Goal: Task Accomplishment & Management: Complete application form

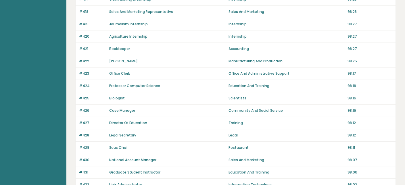
scroll to position [402, 0]
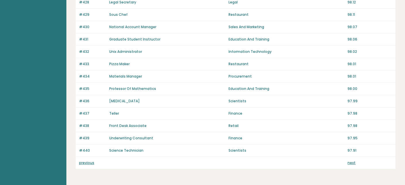
click at [88, 160] on link "previous" at bounding box center [86, 162] width 15 height 5
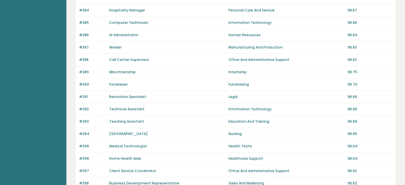
scroll to position [420, 0]
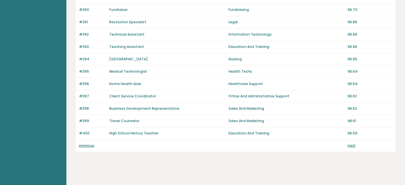
click at [86, 143] on link "previous" at bounding box center [86, 145] width 15 height 5
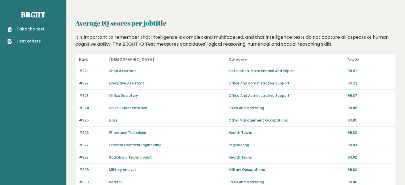
click at [32, 28] on link "Take the test" at bounding box center [25, 29] width 37 height 6
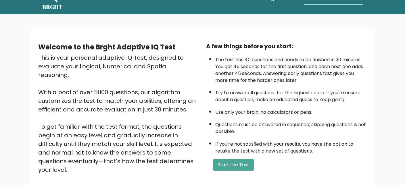
scroll to position [29, 0]
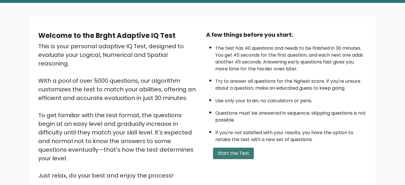
click at [237, 150] on button "Start the Test" at bounding box center [233, 153] width 41 height 11
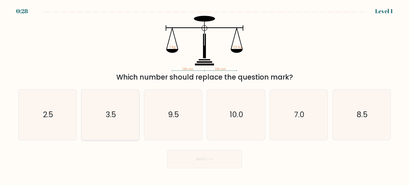
click at [116, 114] on icon "3.5" at bounding box center [110, 115] width 50 height 50
click at [205, 94] on input "b. 3.5" at bounding box center [205, 93] width 0 height 1
radio input "true"
click at [213, 165] on button "Next" at bounding box center [204, 159] width 75 height 18
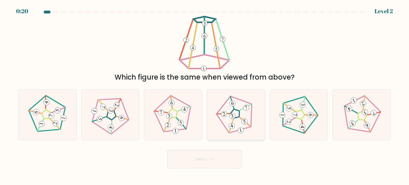
click at [241, 120] on icon at bounding box center [236, 115] width 40 height 40
click at [205, 94] on input "d." at bounding box center [205, 93] width 0 height 1
radio input "true"
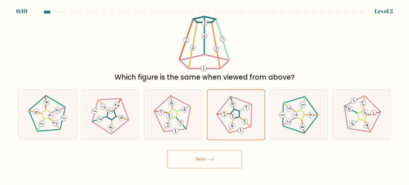
click at [222, 158] on button "Next" at bounding box center [204, 159] width 75 height 18
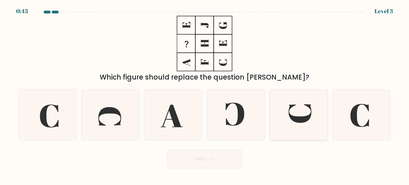
click at [304, 108] on icon at bounding box center [299, 115] width 50 height 50
click at [205, 94] on input "e." at bounding box center [205, 93] width 0 height 1
radio input "true"
click at [211, 159] on icon at bounding box center [210, 159] width 8 height 3
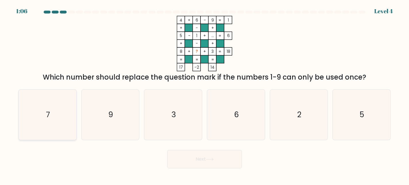
click at [54, 119] on icon "7" at bounding box center [47, 115] width 50 height 50
click at [205, 94] on input "a. 7" at bounding box center [205, 93] width 0 height 1
radio input "true"
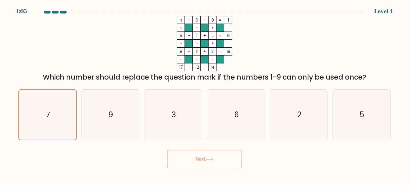
click at [183, 161] on button "Next" at bounding box center [204, 159] width 75 height 18
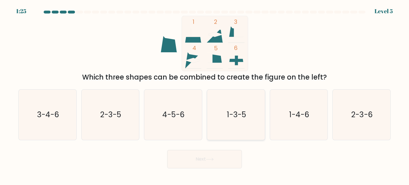
click at [236, 115] on text "1-3-5" at bounding box center [236, 115] width 19 height 10
click at [205, 94] on input "d. 1-3-5" at bounding box center [205, 93] width 0 height 1
radio input "true"
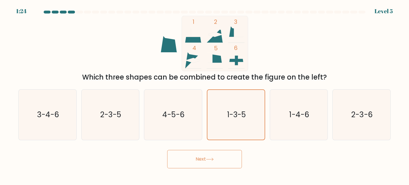
click at [208, 163] on button "Next" at bounding box center [204, 159] width 75 height 18
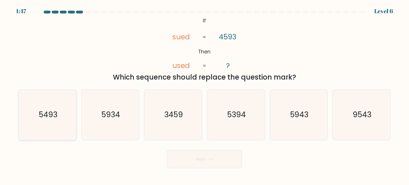
click at [51, 116] on text "5493" at bounding box center [48, 115] width 19 height 10
click at [205, 94] on input "a. 5493" at bounding box center [205, 93] width 0 height 1
radio input "true"
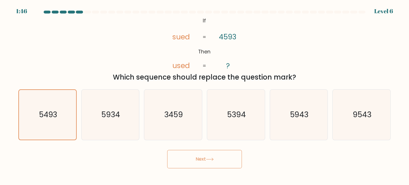
click at [195, 156] on button "Next" at bounding box center [204, 159] width 75 height 18
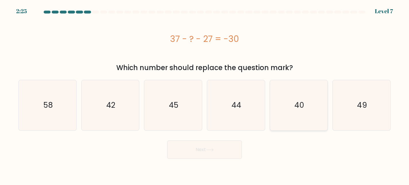
click at [306, 99] on icon "40" at bounding box center [299, 105] width 50 height 50
click at [205, 94] on input "e. 40" at bounding box center [205, 93] width 0 height 1
radio input "true"
click at [206, 151] on button "Next" at bounding box center [204, 150] width 75 height 18
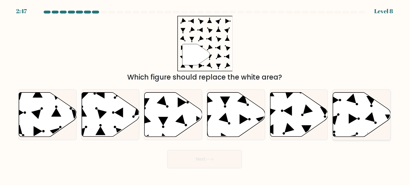
click at [339, 102] on icon at bounding box center [362, 115] width 58 height 44
click at [205, 94] on input "f." at bounding box center [205, 93] width 0 height 1
radio input "true"
click at [207, 156] on button "Next" at bounding box center [204, 159] width 75 height 18
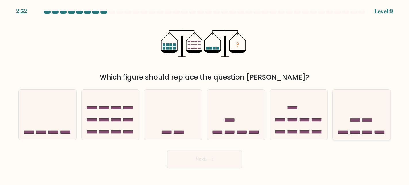
click at [358, 124] on icon at bounding box center [362, 115] width 58 height 48
click at [205, 94] on input "f." at bounding box center [205, 93] width 0 height 1
radio input "true"
click at [202, 155] on button "Next" at bounding box center [204, 159] width 75 height 18
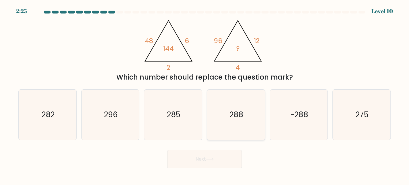
click at [229, 114] on icon "288" at bounding box center [236, 115] width 50 height 50
click at [205, 94] on input "d. 288" at bounding box center [205, 93] width 0 height 1
radio input "true"
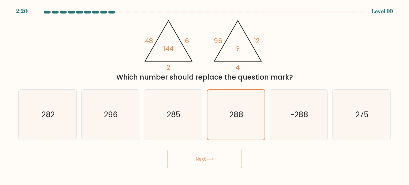
click at [220, 160] on button "Next" at bounding box center [204, 159] width 75 height 18
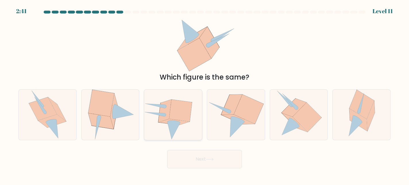
click at [183, 122] on icon at bounding box center [174, 122] width 31 height 6
click at [205, 94] on input "c." at bounding box center [205, 93] width 0 height 1
radio input "true"
click at [183, 122] on icon at bounding box center [174, 122] width 30 height 6
click at [205, 94] on input "c." at bounding box center [205, 93] width 0 height 1
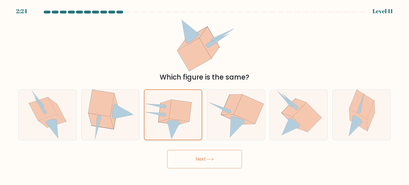
click at [174, 120] on icon at bounding box center [180, 111] width 23 height 22
click at [205, 94] on input "c." at bounding box center [205, 93] width 0 height 1
click at [214, 155] on button "Next" at bounding box center [204, 159] width 75 height 18
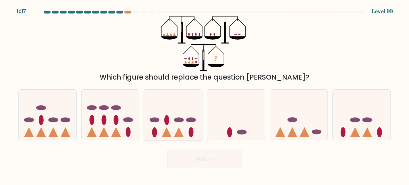
click at [173, 127] on icon at bounding box center [173, 115] width 58 height 48
click at [205, 94] on input "c." at bounding box center [205, 93] width 0 height 1
radio input "true"
click at [214, 157] on button "Next" at bounding box center [204, 159] width 75 height 18
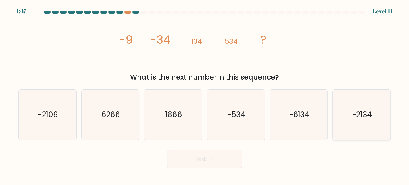
click at [363, 128] on icon "-2134" at bounding box center [362, 115] width 50 height 50
click at [205, 94] on input "f. -2134" at bounding box center [205, 93] width 0 height 1
radio input "true"
click at [204, 159] on button "Next" at bounding box center [204, 159] width 75 height 18
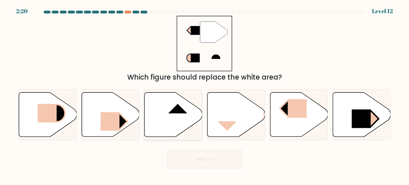
click at [184, 114] on icon at bounding box center [174, 115] width 58 height 44
click at [205, 94] on input "c." at bounding box center [205, 93] width 0 height 1
radio input "true"
click at [211, 159] on icon at bounding box center [210, 159] width 8 height 3
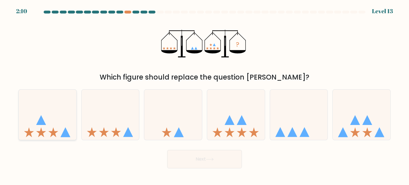
click at [53, 128] on icon at bounding box center [53, 132] width 10 height 10
click at [205, 94] on input "a." at bounding box center [205, 93] width 0 height 1
radio input "true"
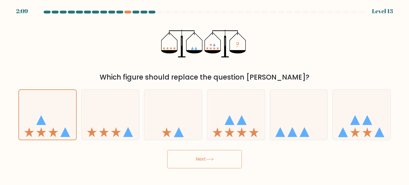
click at [219, 157] on button "Next" at bounding box center [204, 159] width 75 height 18
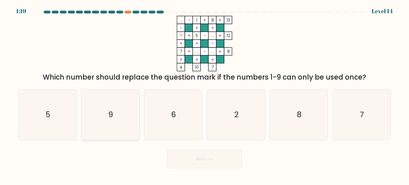
click at [116, 116] on icon "9" at bounding box center [110, 115] width 50 height 50
click at [205, 94] on input "b. 9" at bounding box center [205, 93] width 0 height 1
radio input "true"
click at [212, 161] on icon at bounding box center [210, 159] width 8 height 3
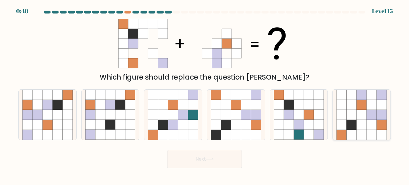
click at [370, 110] on icon at bounding box center [372, 115] width 10 height 10
click at [205, 94] on input "f." at bounding box center [205, 93] width 0 height 1
radio input "true"
click at [213, 159] on icon at bounding box center [209, 159] width 7 height 3
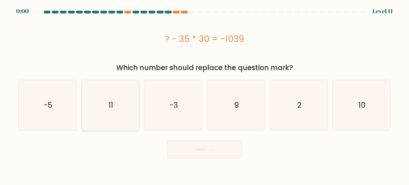
click at [98, 101] on icon "11" at bounding box center [110, 105] width 50 height 50
click at [205, 94] on input "b. 11" at bounding box center [205, 93] width 0 height 1
radio input "true"
click at [221, 149] on div "Next" at bounding box center [204, 148] width 379 height 21
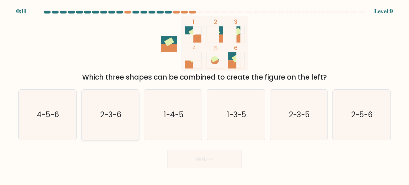
click at [113, 120] on icon "2-3-6" at bounding box center [110, 115] width 50 height 50
click at [205, 94] on input "b. 2-3-6" at bounding box center [205, 93] width 0 height 1
radio input "true"
click at [210, 159] on icon at bounding box center [210, 159] width 8 height 3
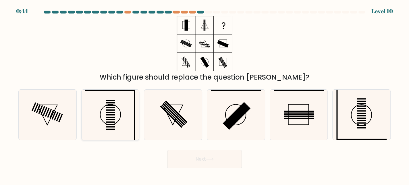
click at [118, 111] on icon at bounding box center [110, 115] width 50 height 50
click at [205, 94] on input "b." at bounding box center [205, 93] width 0 height 1
radio input "true"
click at [219, 163] on button "Next" at bounding box center [204, 159] width 75 height 18
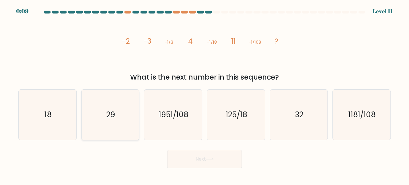
click at [108, 107] on icon "29" at bounding box center [110, 115] width 50 height 50
click at [205, 94] on input "b. 29" at bounding box center [205, 93] width 0 height 1
radio input "true"
click at [199, 162] on button "Next" at bounding box center [204, 159] width 75 height 18
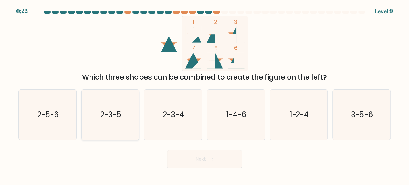
click at [119, 115] on text "2-3-5" at bounding box center [110, 115] width 21 height 10
click at [205, 94] on input "b. 2-3-5" at bounding box center [205, 93] width 0 height 1
radio input "true"
click at [198, 163] on button "Next" at bounding box center [204, 159] width 75 height 18
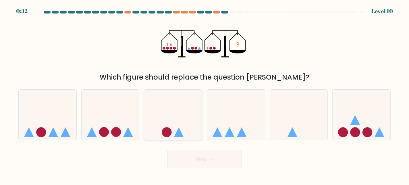
click at [172, 130] on icon at bounding box center [173, 115] width 58 height 48
click at [205, 94] on input "c." at bounding box center [205, 93] width 0 height 1
radio input "true"
click at [211, 161] on button "Next" at bounding box center [204, 159] width 75 height 18
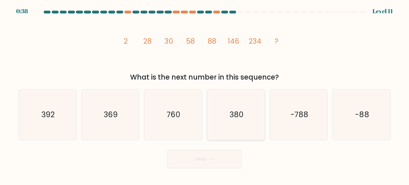
click at [241, 116] on text "380" at bounding box center [237, 115] width 14 height 10
click at [205, 94] on input "d. 380" at bounding box center [205, 93] width 0 height 1
radio input "true"
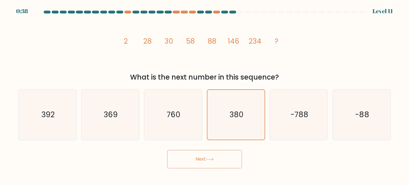
click at [212, 157] on button "Next" at bounding box center [204, 159] width 75 height 18
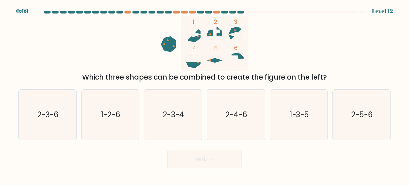
drag, startPoint x: 175, startPoint y: 124, endPoint x: 147, endPoint y: 58, distance: 71.3
click at [147, 58] on icon "1 2 3 4 5 6" at bounding box center [204, 43] width 155 height 55
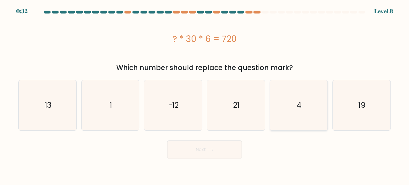
click at [306, 105] on icon "4" at bounding box center [299, 105] width 50 height 50
click at [205, 94] on input "e. 4" at bounding box center [205, 93] width 0 height 1
radio input "true"
click at [194, 151] on button "Next" at bounding box center [204, 150] width 75 height 18
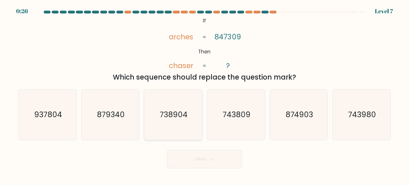
click at [176, 114] on text "738904" at bounding box center [174, 115] width 28 height 10
click at [205, 94] on input "c. 738904" at bounding box center [205, 93] width 0 height 1
radio input "true"
click at [207, 152] on button "Next" at bounding box center [204, 159] width 75 height 18
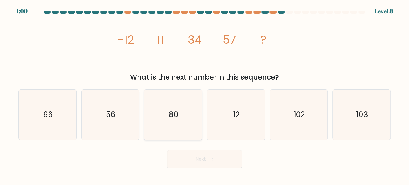
click at [192, 113] on icon "80" at bounding box center [173, 115] width 50 height 50
click at [205, 94] on input "c. 80" at bounding box center [205, 93] width 0 height 1
radio input "true"
click at [201, 167] on button "Next" at bounding box center [204, 159] width 75 height 18
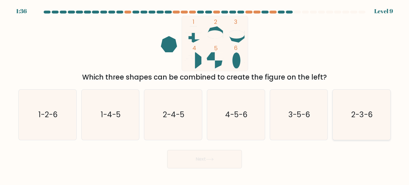
click at [367, 119] on text "2-3-6" at bounding box center [362, 115] width 21 height 10
click at [205, 94] on input "f. 2-3-6" at bounding box center [205, 93] width 0 height 1
radio input "true"
click at [198, 160] on button "Next" at bounding box center [204, 159] width 75 height 18
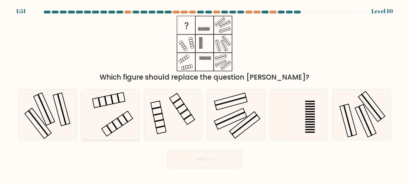
click at [118, 115] on icon at bounding box center [110, 115] width 50 height 50
click at [205, 94] on input "b." at bounding box center [205, 93] width 0 height 1
radio input "true"
click at [218, 155] on button "Next" at bounding box center [204, 159] width 75 height 18
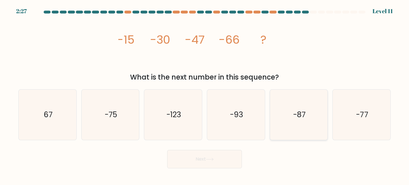
click at [305, 118] on text "-87" at bounding box center [299, 115] width 13 height 10
click at [205, 94] on input "e. -87" at bounding box center [205, 93] width 0 height 1
radio input "true"
click at [198, 161] on button "Next" at bounding box center [204, 159] width 75 height 18
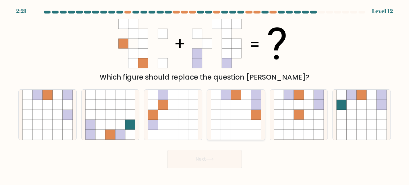
click at [230, 112] on icon at bounding box center [226, 115] width 10 height 10
click at [205, 94] on input "d." at bounding box center [205, 93] width 0 height 1
radio input "true"
click at [216, 159] on button "Next" at bounding box center [204, 159] width 75 height 18
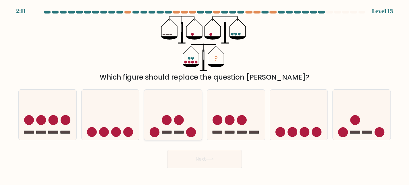
click at [180, 126] on icon at bounding box center [173, 115] width 58 height 48
click at [205, 94] on input "c." at bounding box center [205, 93] width 0 height 1
radio input "true"
click at [211, 160] on icon at bounding box center [210, 159] width 8 height 3
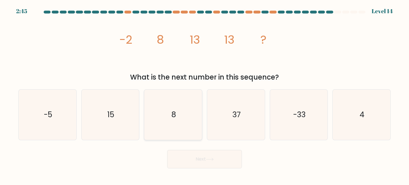
click at [178, 118] on icon "8" at bounding box center [173, 115] width 50 height 50
click at [205, 94] on input "c. 8" at bounding box center [205, 93] width 0 height 1
radio input "true"
click at [200, 159] on button "Next" at bounding box center [204, 159] width 75 height 18
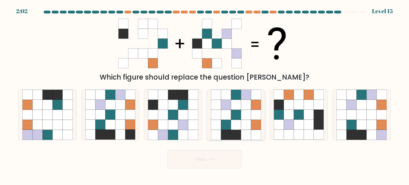
click at [245, 105] on icon at bounding box center [246, 105] width 10 height 10
click at [205, 94] on input "d." at bounding box center [205, 93] width 0 height 1
radio input "true"
click at [223, 160] on button "Next" at bounding box center [204, 159] width 75 height 18
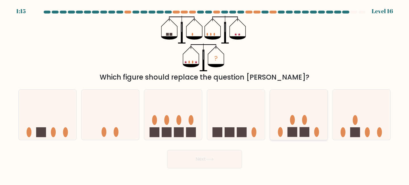
click at [308, 130] on rect at bounding box center [305, 132] width 10 height 10
click at [205, 94] on input "e." at bounding box center [205, 93] width 0 height 1
radio input "true"
click at [203, 160] on button "Next" at bounding box center [204, 159] width 75 height 18
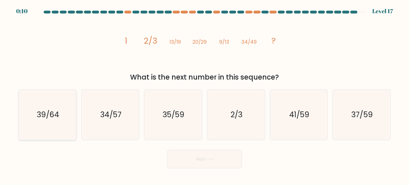
click at [53, 118] on text "39/64" at bounding box center [48, 115] width 22 height 10
click at [205, 94] on input "a. 39/64" at bounding box center [205, 93] width 0 height 1
radio input "true"
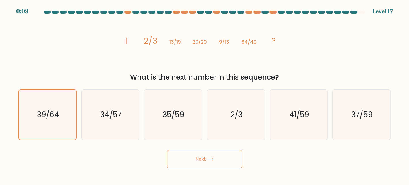
click at [212, 152] on button "Next" at bounding box center [204, 159] width 75 height 18
click at [212, 158] on icon at bounding box center [210, 159] width 8 height 3
click at [201, 160] on button "Next" at bounding box center [204, 159] width 75 height 18
click at [49, 103] on icon "39/64" at bounding box center [48, 115] width 50 height 50
click at [205, 94] on input "a. 39/64" at bounding box center [205, 93] width 0 height 1
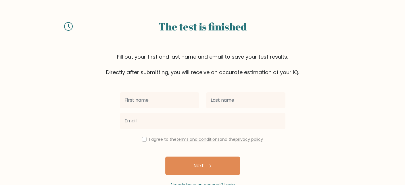
click at [166, 100] on input "text" at bounding box center [159, 100] width 79 height 16
click at [341, 85] on form "The test is finished Fill out your first and last name and email to save your t…" at bounding box center [202, 101] width 405 height 174
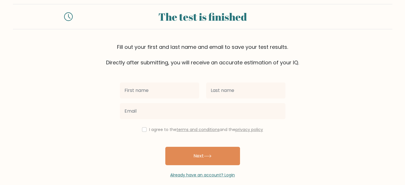
scroll to position [16, 0]
